Goal: Find contact information: Find contact information

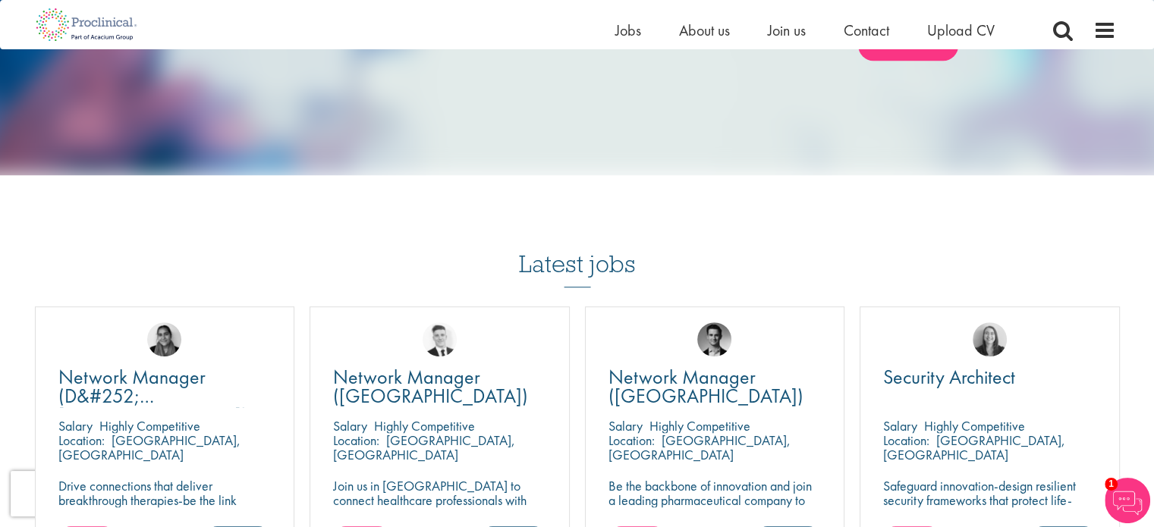
scroll to position [761, 0]
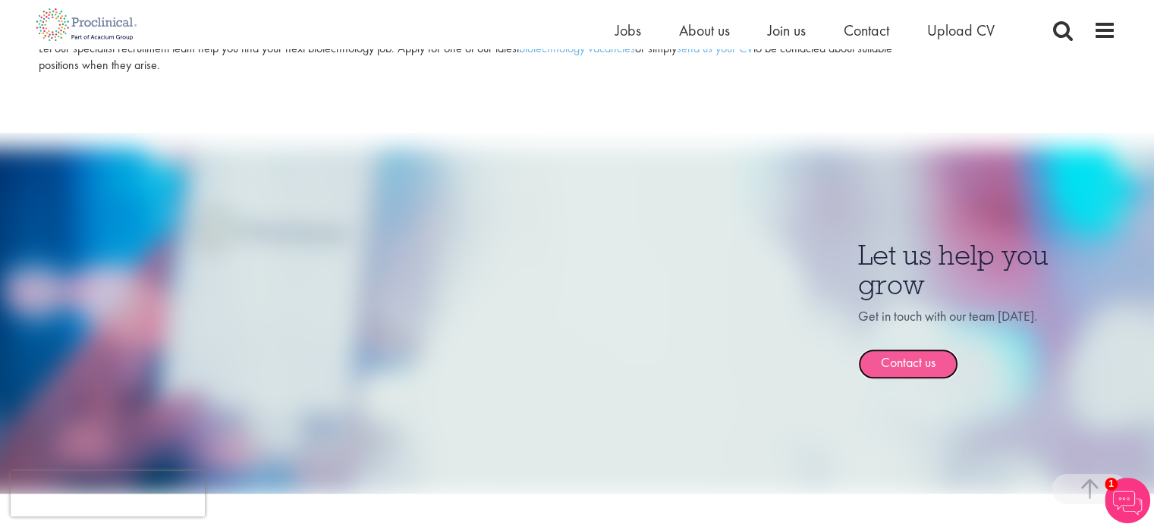
click at [930, 349] on link "Contact us" at bounding box center [908, 364] width 100 height 30
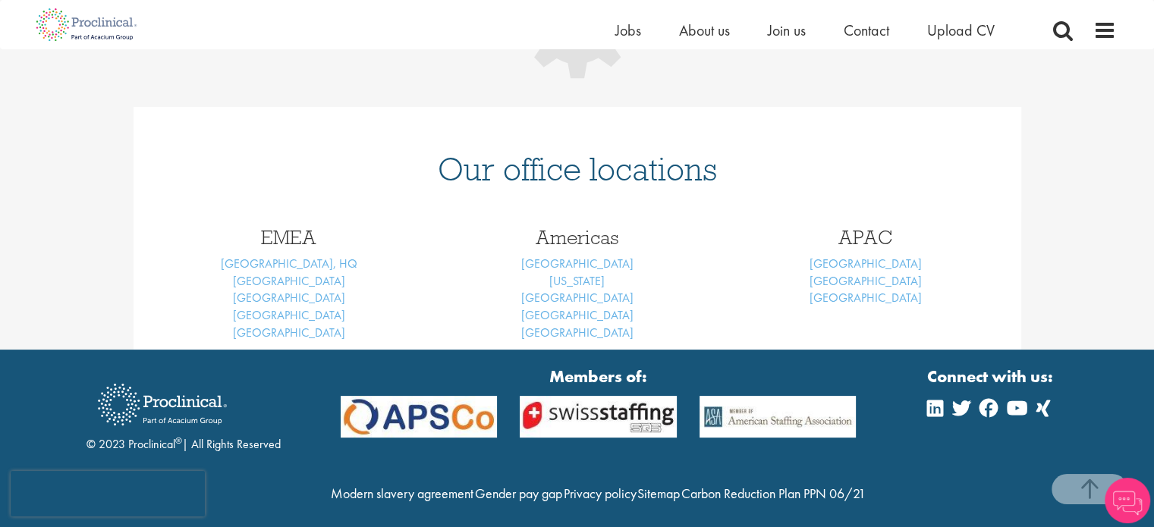
scroll to position [339, 0]
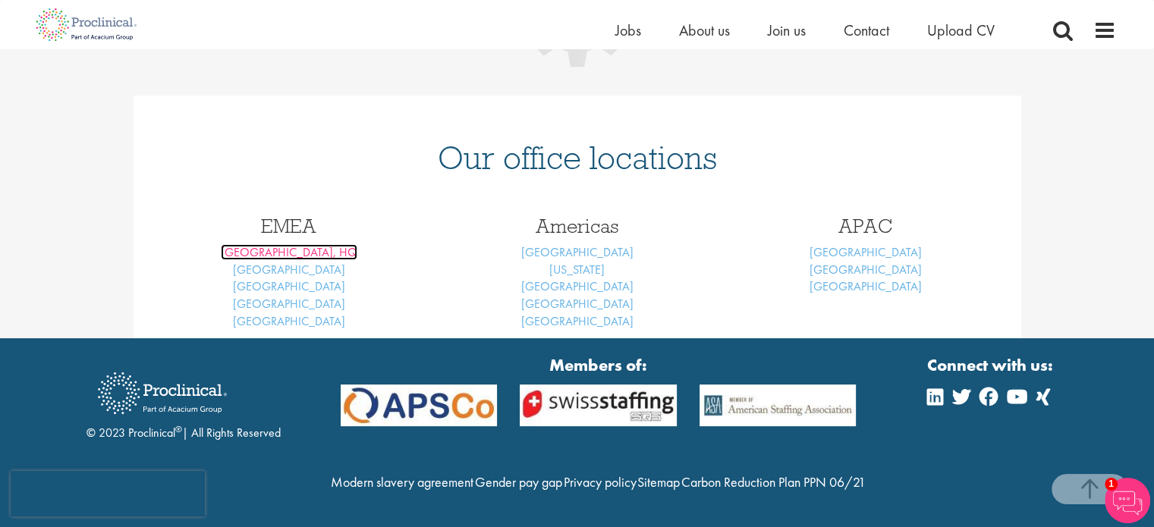
click at [292, 244] on link "[GEOGRAPHIC_DATA], HQ" at bounding box center [289, 252] width 137 height 16
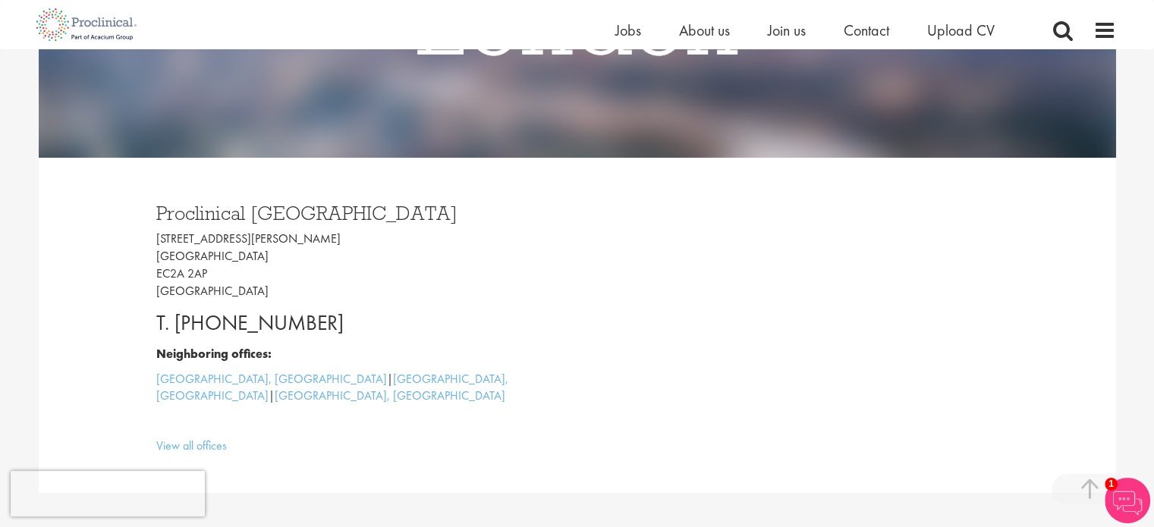
scroll to position [317, 0]
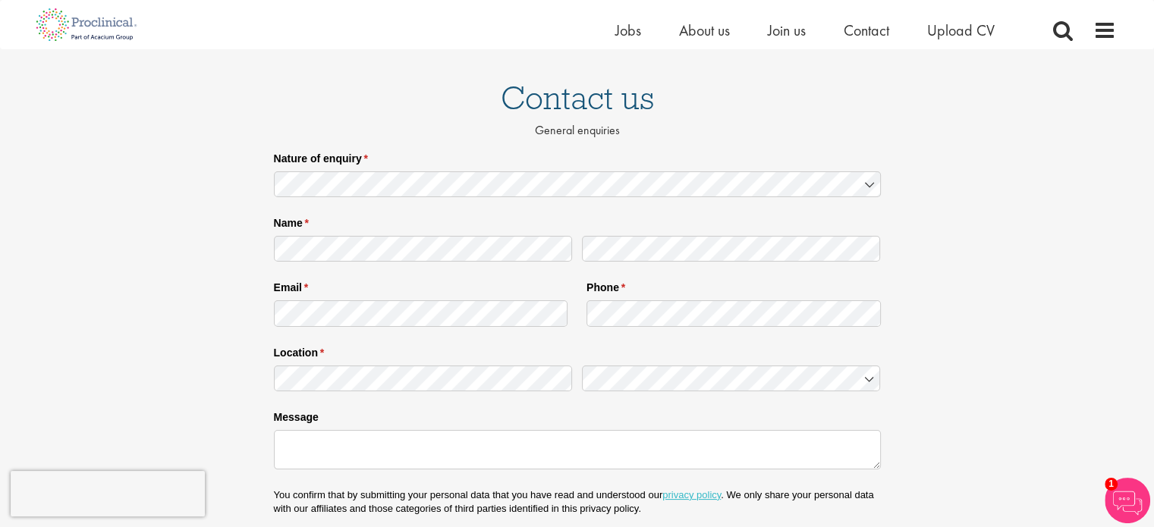
scroll to position [94, 0]
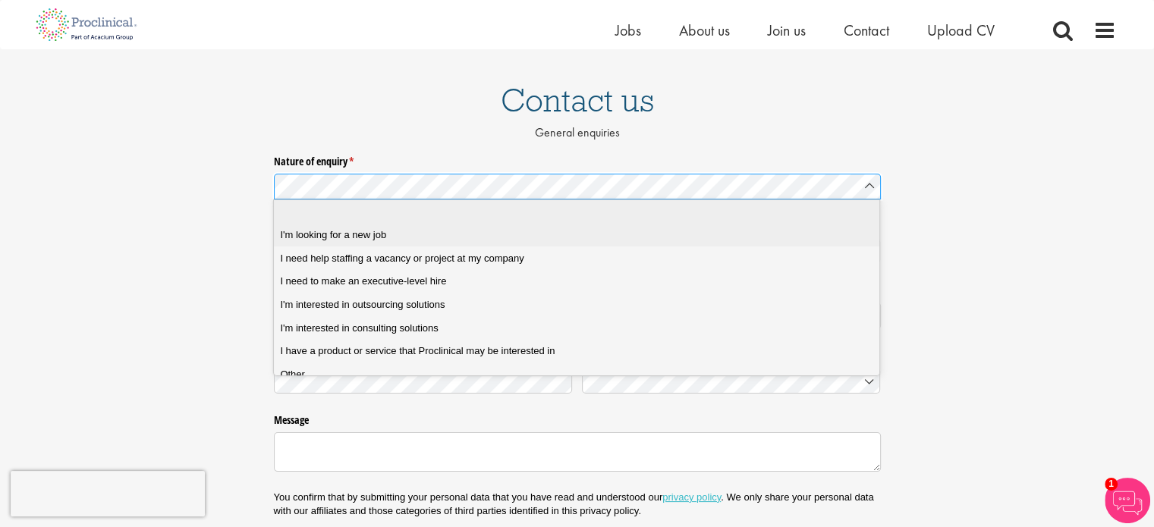
click at [559, 235] on div "I'm looking for a new job" at bounding box center [582, 235] width 604 height 14
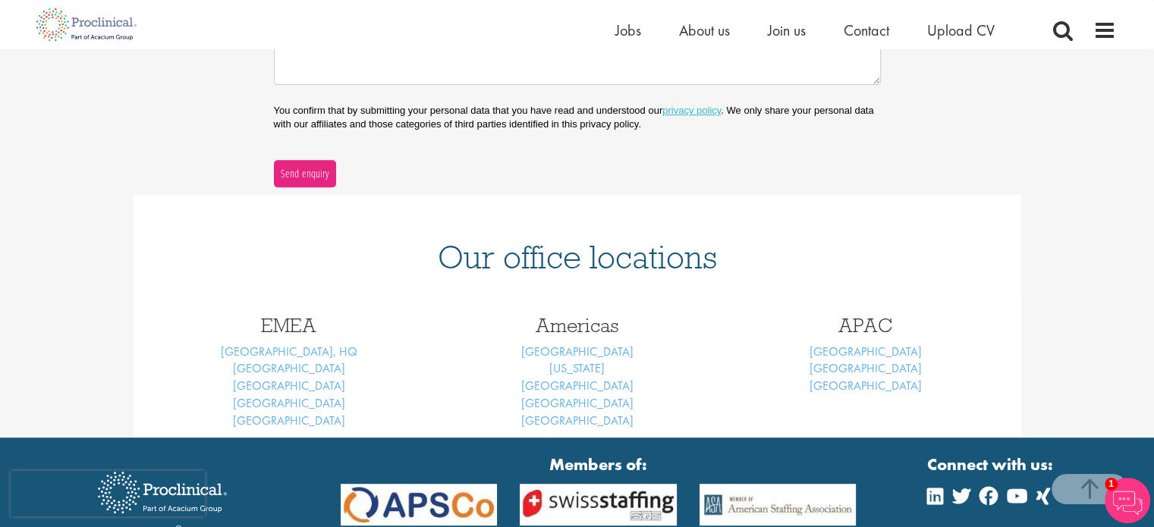
scroll to position [582, 0]
